Goal: Find specific page/section: Find specific page/section

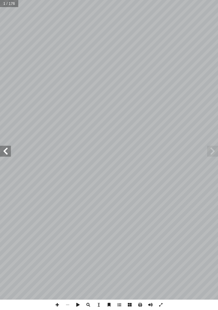
click at [211, 149] on span at bounding box center [212, 151] width 11 height 11
click at [214, 149] on span at bounding box center [212, 151] width 11 height 11
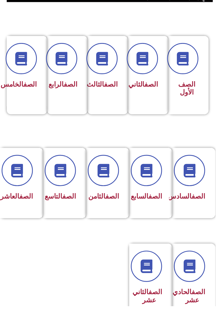
scroll to position [95, -3]
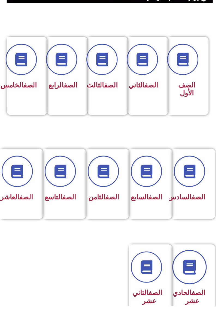
click at [193, 278] on icon at bounding box center [191, 270] width 15 height 15
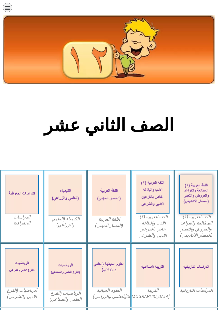
click at [10, 10] on icon "כפתור פתיחת תפריט" at bounding box center [8, 8] width 6 height 6
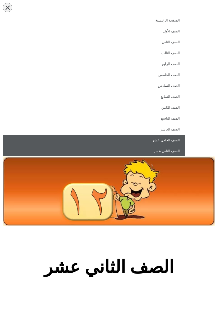
click at [90, 144] on link "الصف الحادي عشر" at bounding box center [94, 140] width 182 height 11
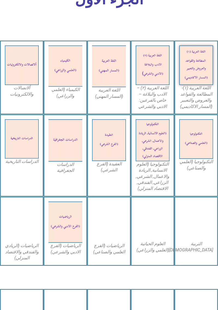
scroll to position [192, 0]
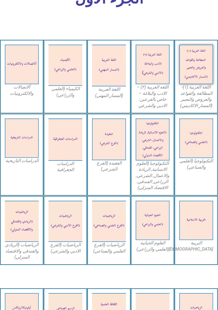
click at [143, 235] on img at bounding box center [153, 220] width 34 height 39
click at [155, 215] on img at bounding box center [153, 220] width 34 height 39
click at [148, 237] on img at bounding box center [153, 220] width 34 height 39
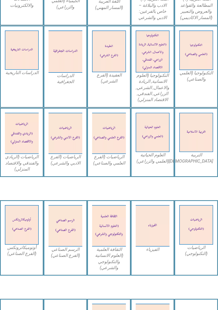
scroll to position [280, 0]
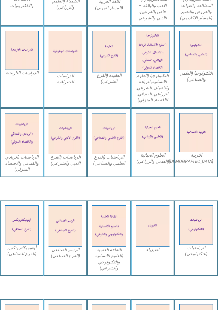
click at [149, 147] on img at bounding box center [153, 132] width 34 height 39
click at [146, 149] on img at bounding box center [153, 132] width 34 height 39
click at [148, 148] on img at bounding box center [153, 132] width 34 height 39
